Goal: Task Accomplishment & Management: Manage account settings

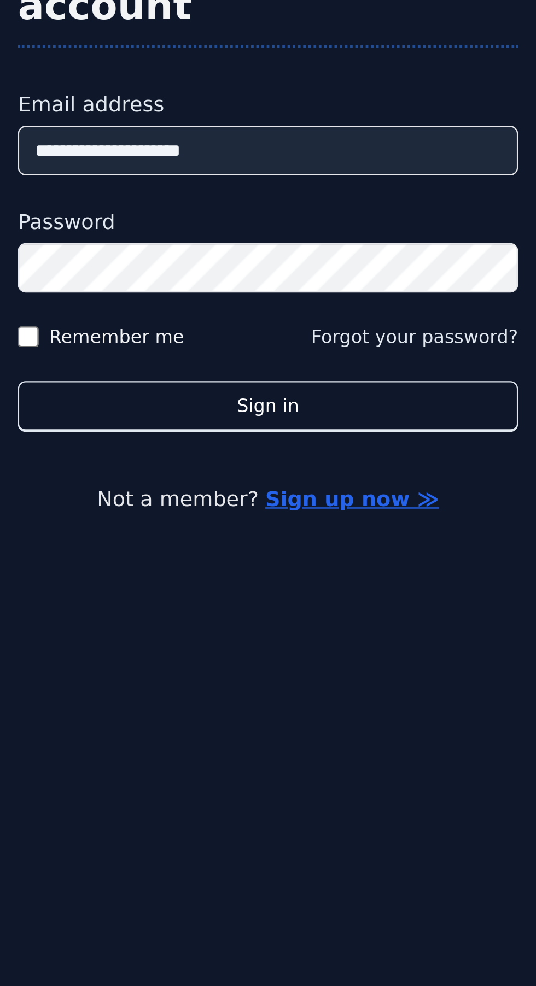
click at [163, 589] on button "Sign in" at bounding box center [268, 599] width 210 height 21
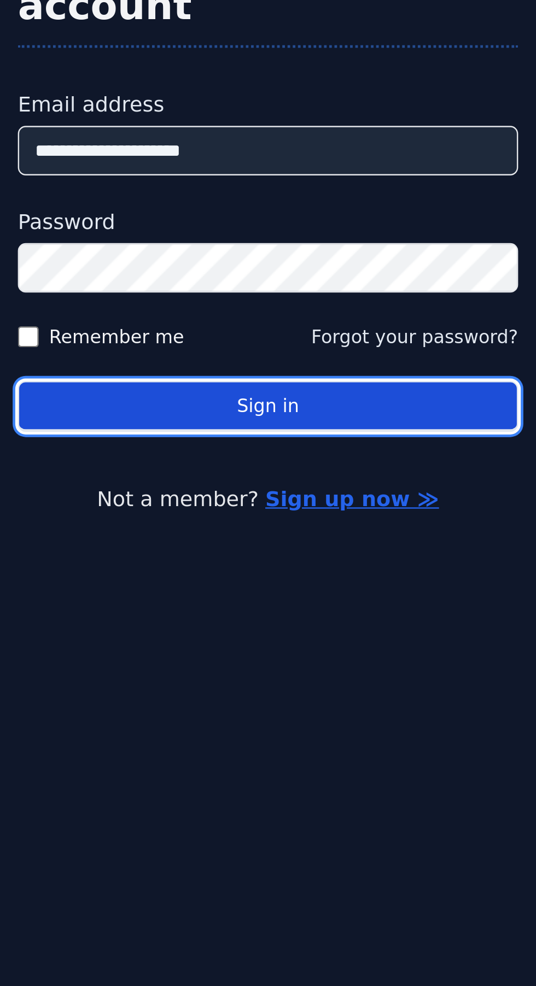
click at [303, 610] on button "Sign in" at bounding box center [268, 599] width 210 height 21
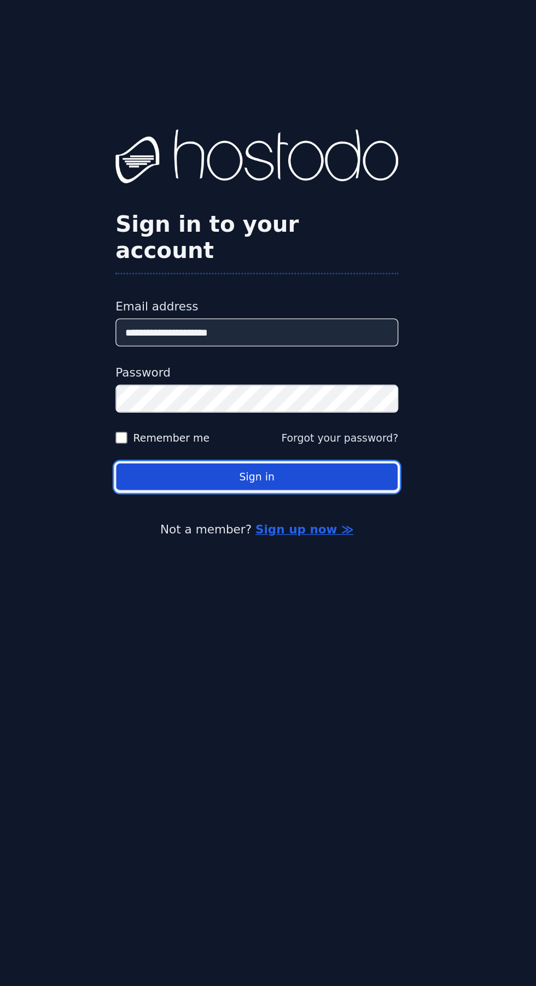
scroll to position [2, 0]
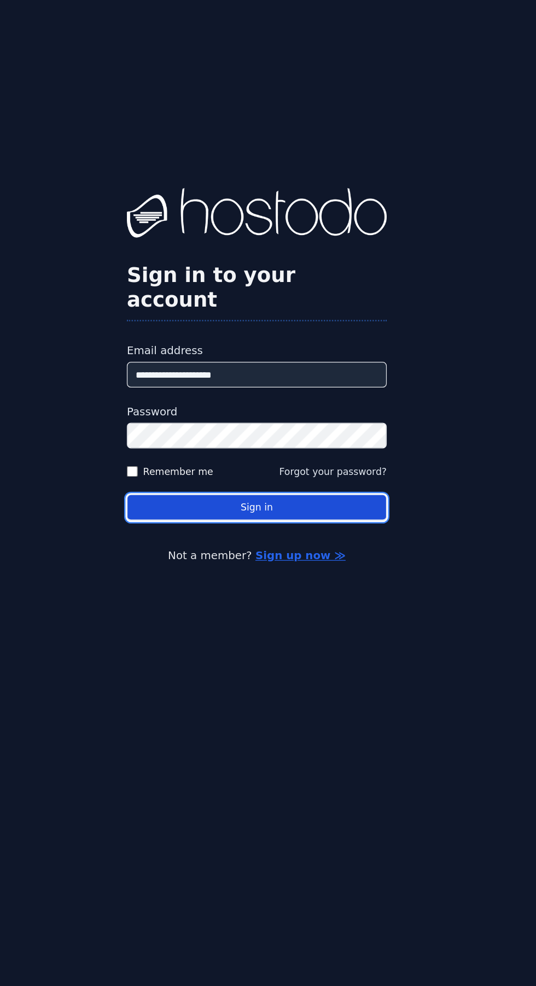
click at [288, 610] on button "Sign in" at bounding box center [268, 599] width 210 height 21
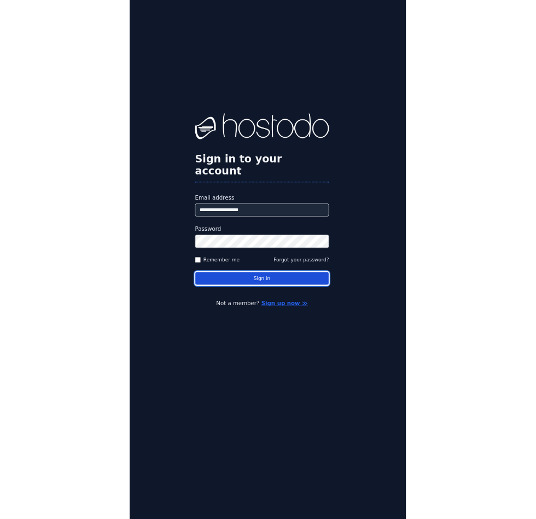
scroll to position [73, 0]
